Goal: Transaction & Acquisition: Book appointment/travel/reservation

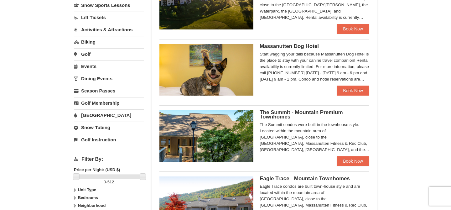
scroll to position [170, 0]
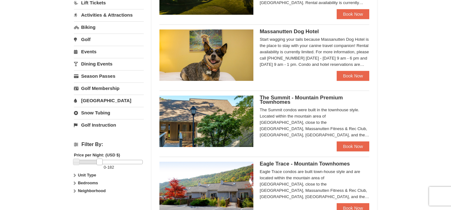
drag, startPoint x: 140, startPoint y: 159, endPoint x: 96, endPoint y: 160, distance: 43.2
click at [96, 160] on link at bounding box center [99, 161] width 6 height 6
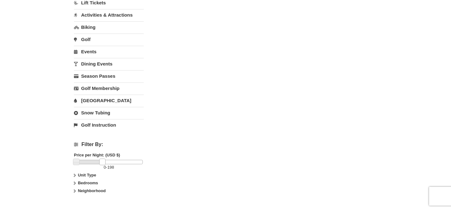
click at [103, 162] on link at bounding box center [102, 161] width 6 height 6
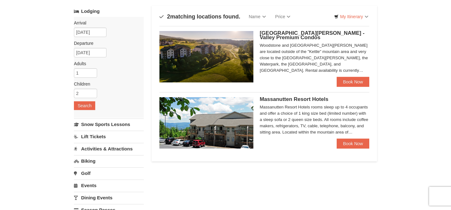
scroll to position [34, 0]
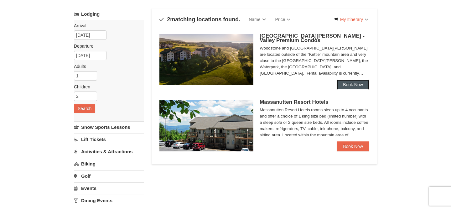
click at [341, 86] on link "Book Now" at bounding box center [352, 84] width 33 height 10
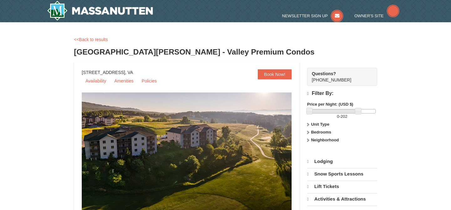
select select "10"
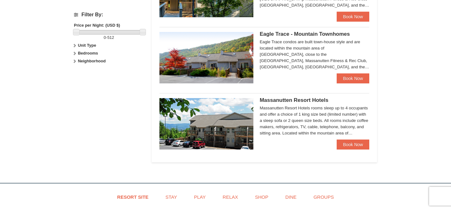
scroll to position [301, 0]
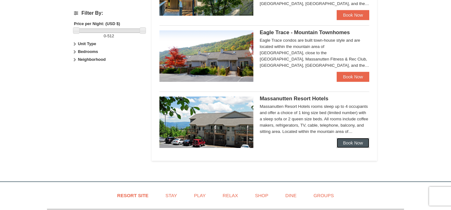
click at [352, 142] on link "Book Now" at bounding box center [352, 143] width 33 height 10
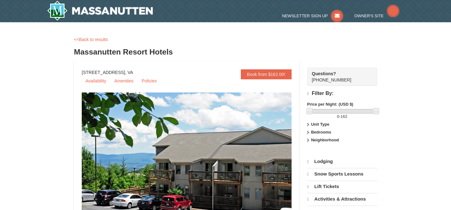
select select "10"
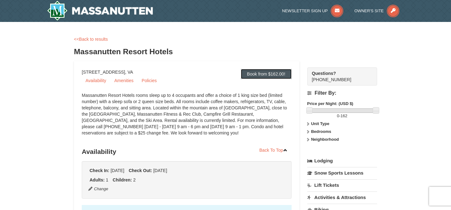
click at [256, 76] on link "Book from $162.00!" at bounding box center [266, 74] width 51 height 10
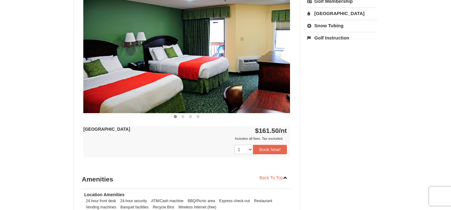
scroll to position [274, 0]
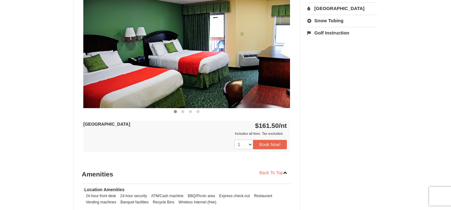
click at [254, 54] on img at bounding box center [186, 51] width 207 height 113
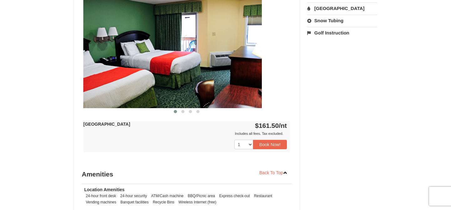
drag, startPoint x: 254, startPoint y: 54, endPoint x: 149, endPoint y: 66, distance: 105.2
click at [149, 66] on img at bounding box center [158, 51] width 207 height 113
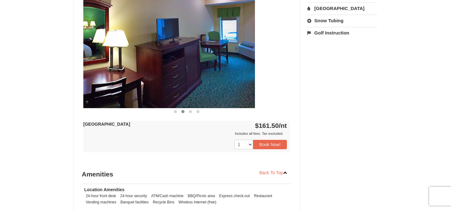
drag, startPoint x: 149, startPoint y: 66, endPoint x: 34, endPoint y: 95, distance: 119.0
click at [34, 95] on div "× <<Back to results Massanutten Resort Hotels Book from $162.00! 1822 Resort Dr…" at bounding box center [225, 23] width 451 height 550
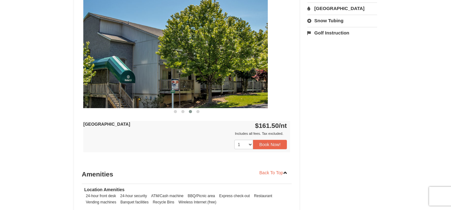
drag, startPoint x: 143, startPoint y: 80, endPoint x: 44, endPoint y: 88, distance: 99.2
click at [44, 88] on div "× <<Back to results Massanutten Resort Hotels Book from $162.00! 1822 Resort Dr…" at bounding box center [225, 23] width 451 height 550
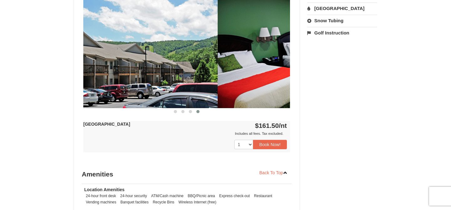
drag, startPoint x: 153, startPoint y: 68, endPoint x: 33, endPoint y: 95, distance: 122.9
click at [33, 95] on div "× <<Back to results Massanutten Resort Hotels Book from $162.00! 1822 Resort Dr…" at bounding box center [225, 23] width 451 height 550
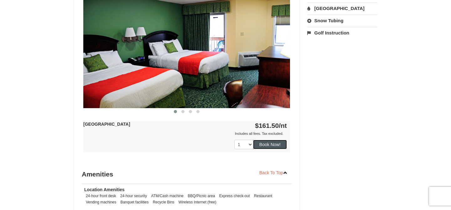
click at [264, 143] on button "Book Now!" at bounding box center [270, 144] width 34 height 9
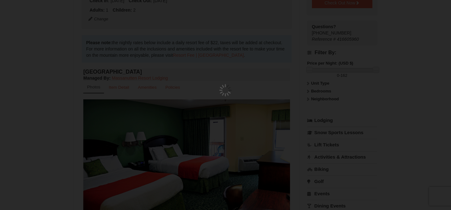
scroll to position [61, 0]
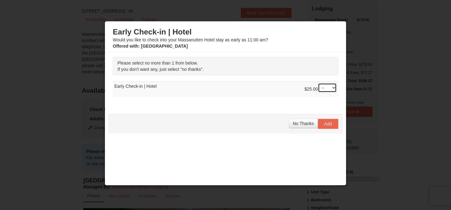
click at [333, 87] on select "-- 01" at bounding box center [327, 87] width 19 height 9
click at [305, 124] on span "No Thanks" at bounding box center [303, 123] width 21 height 5
